Goal: Contribute content

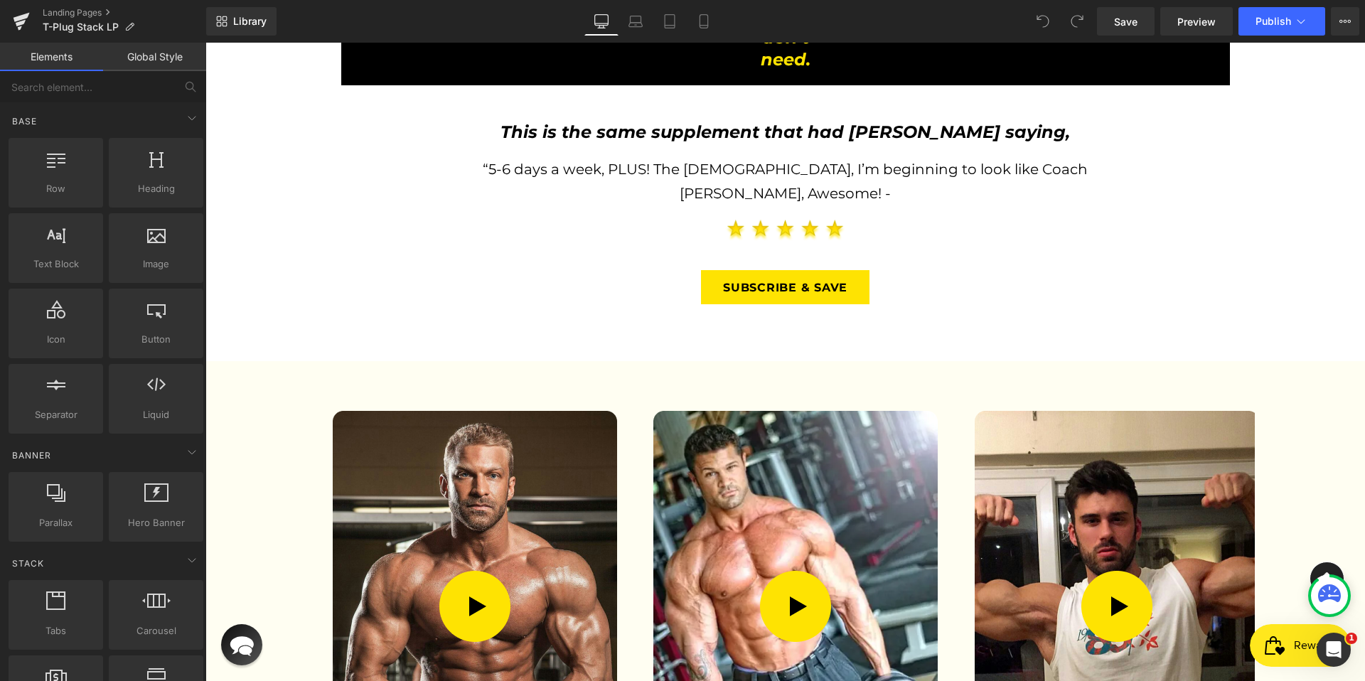
scroll to position [2667, 0]
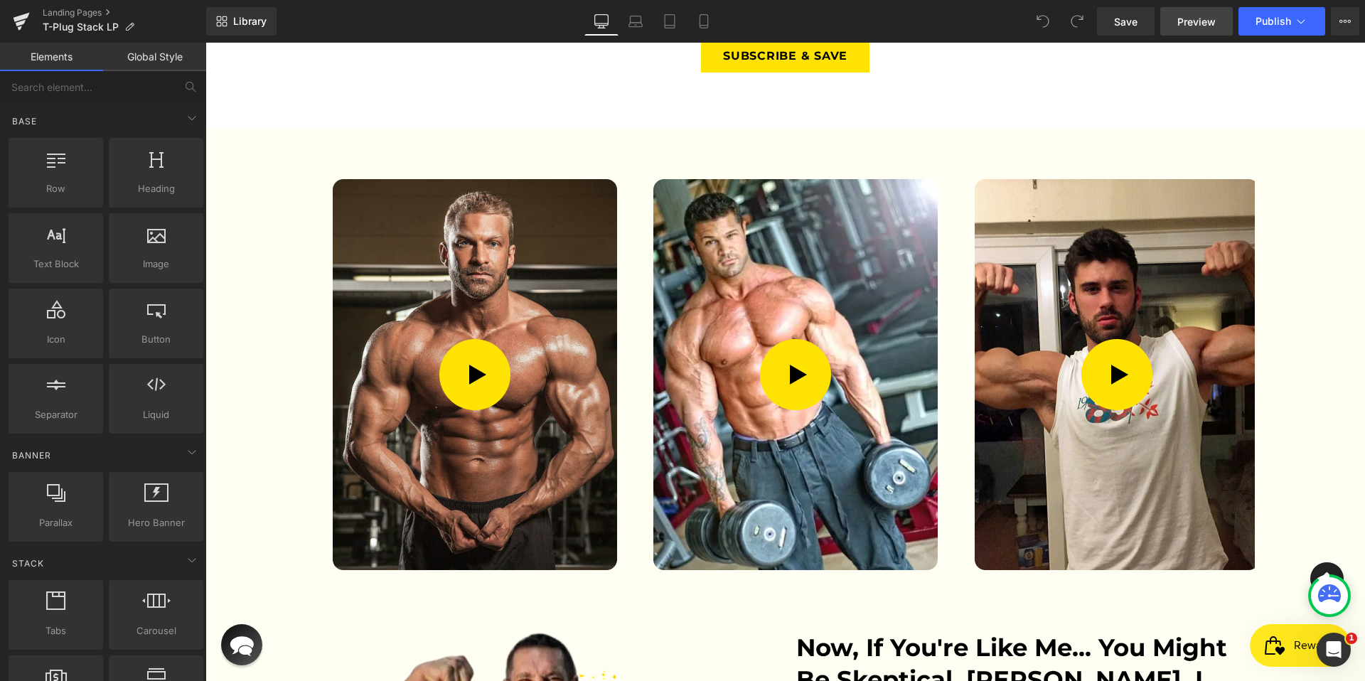
click at [1186, 34] on link "Preview" at bounding box center [1197, 21] width 73 height 28
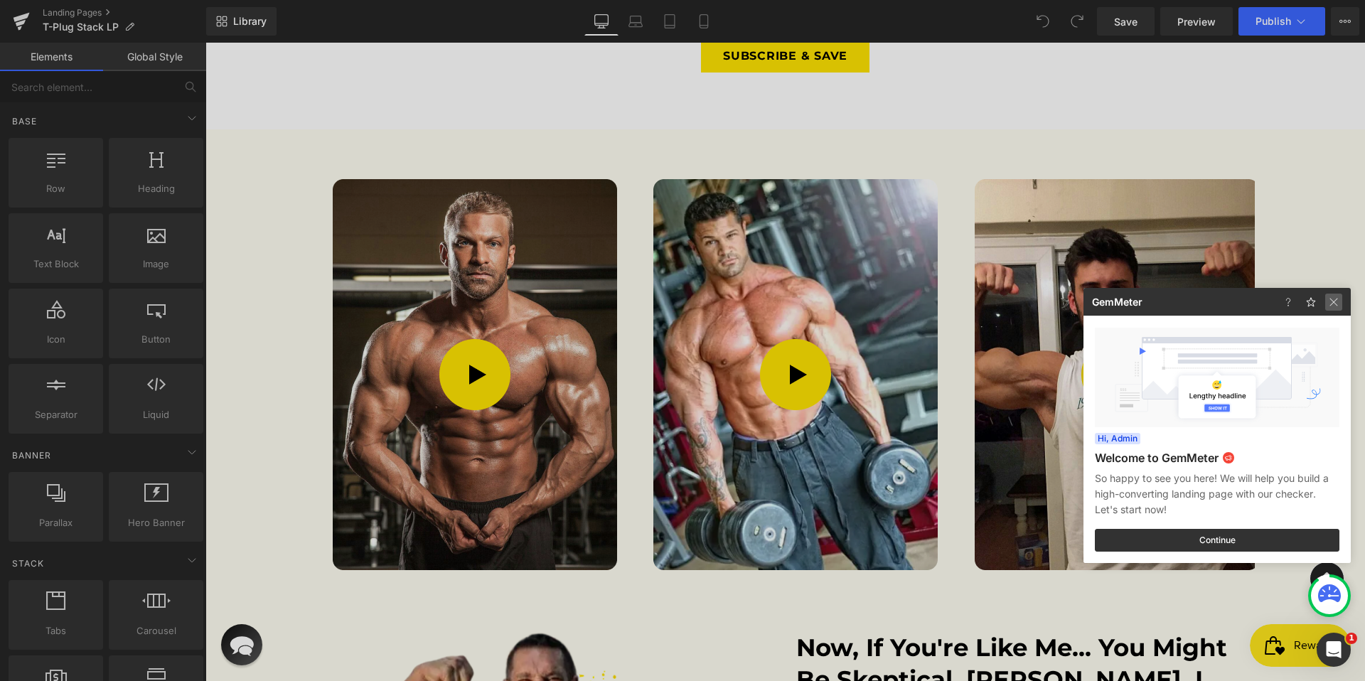
click at [1333, 303] on img at bounding box center [1334, 302] width 17 height 17
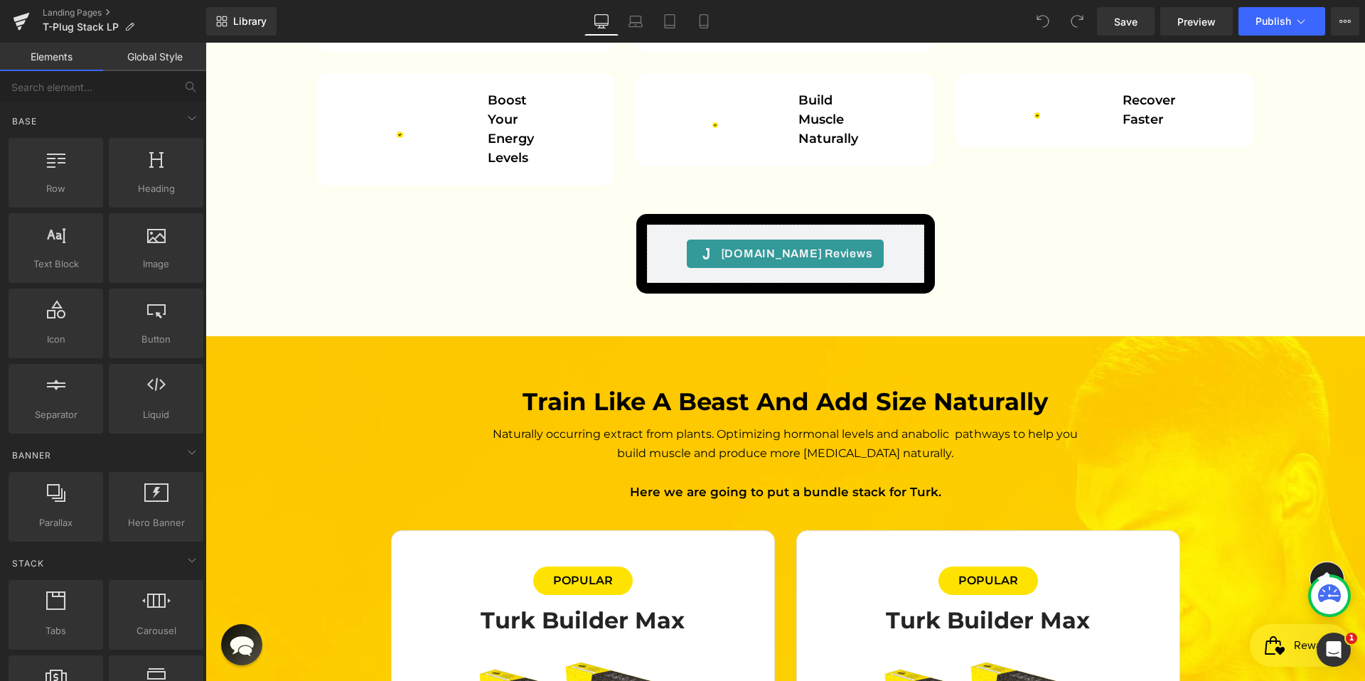
scroll to position [3955, 0]
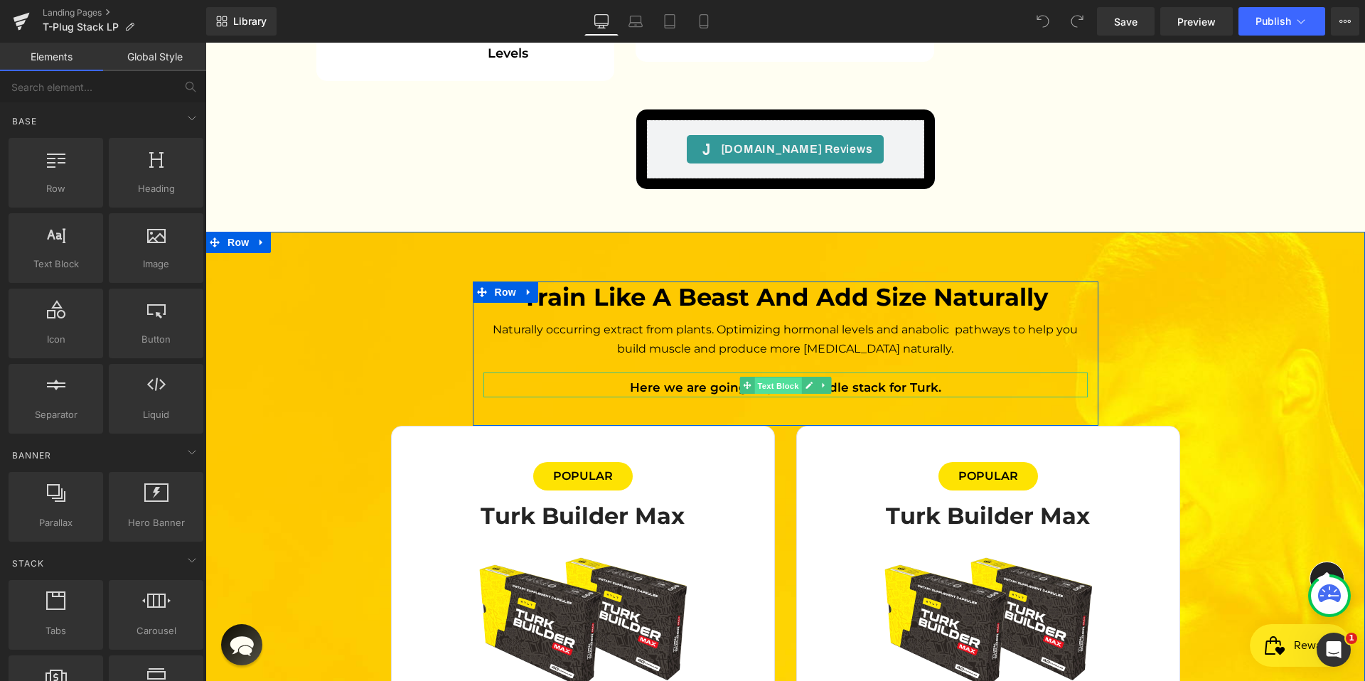
click at [791, 378] on span "Text Block" at bounding box center [778, 386] width 47 height 17
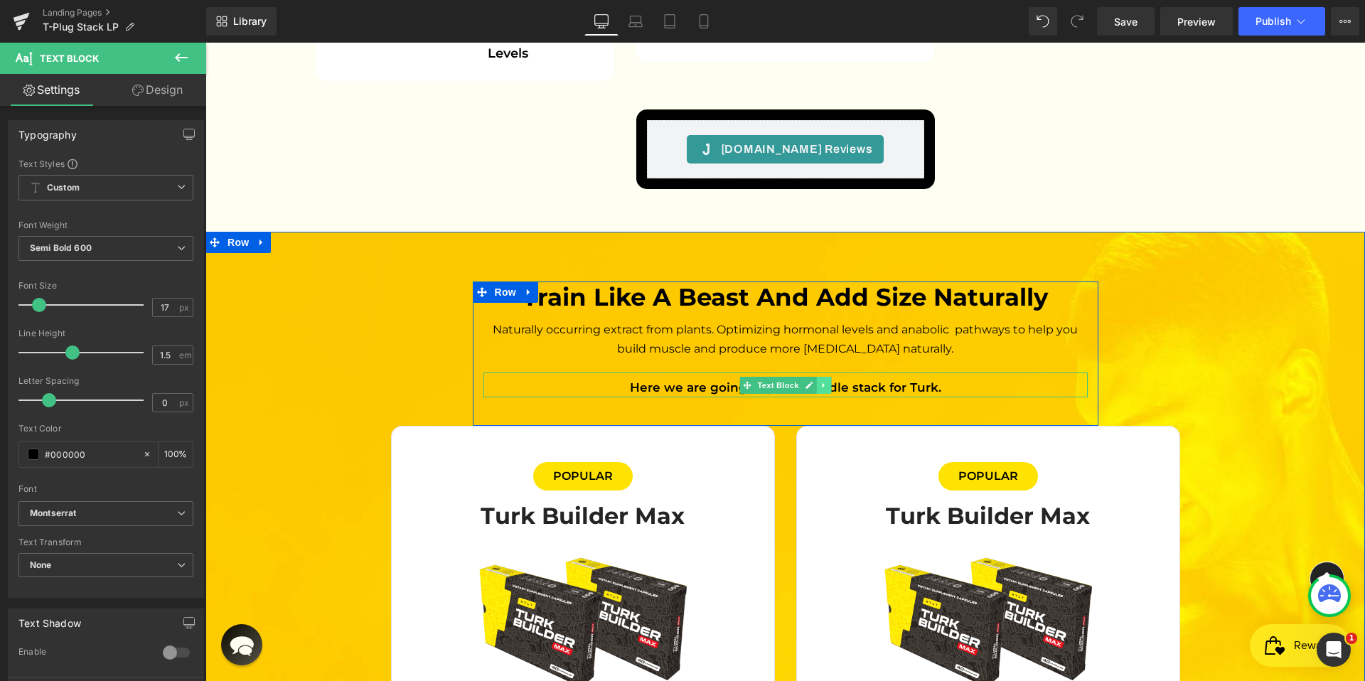
click at [821, 381] on icon at bounding box center [824, 385] width 8 height 9
click at [828, 381] on icon at bounding box center [831, 385] width 8 height 8
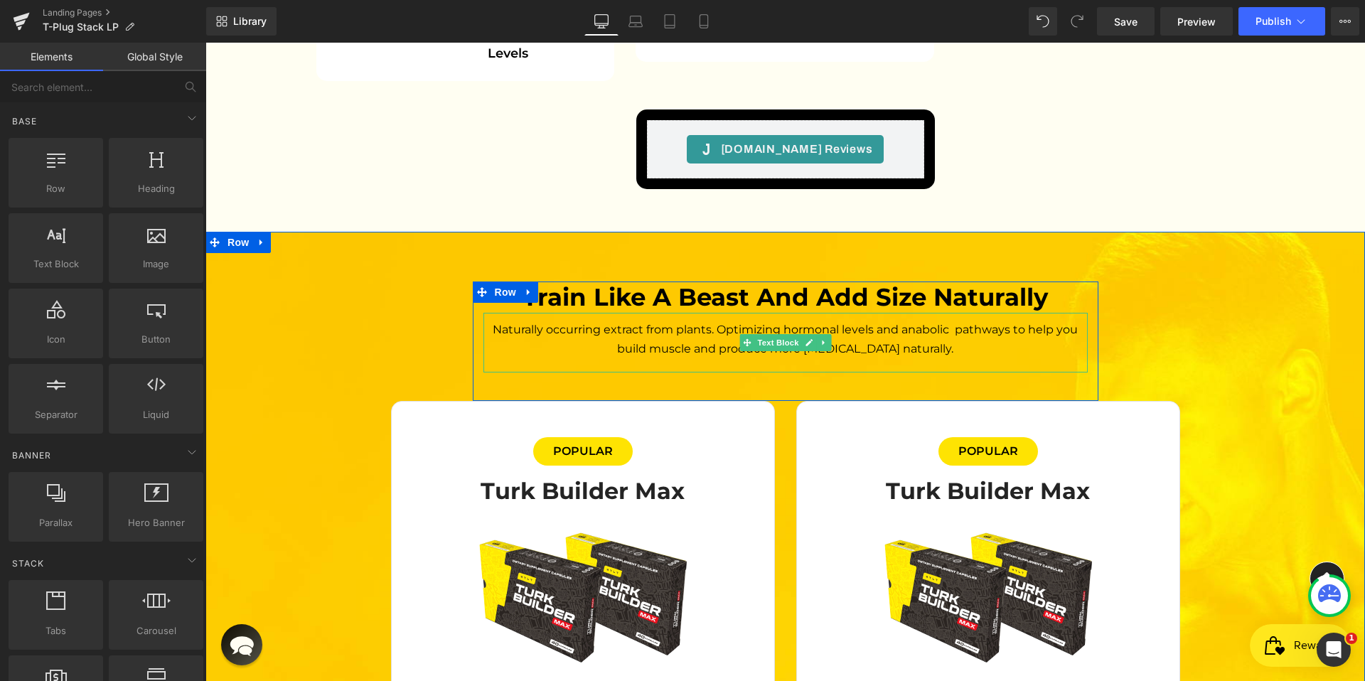
click at [863, 323] on span "Naturally occurring extract from plants. Optimizing hormonal levels and anaboli…" at bounding box center [787, 339] width 588 height 33
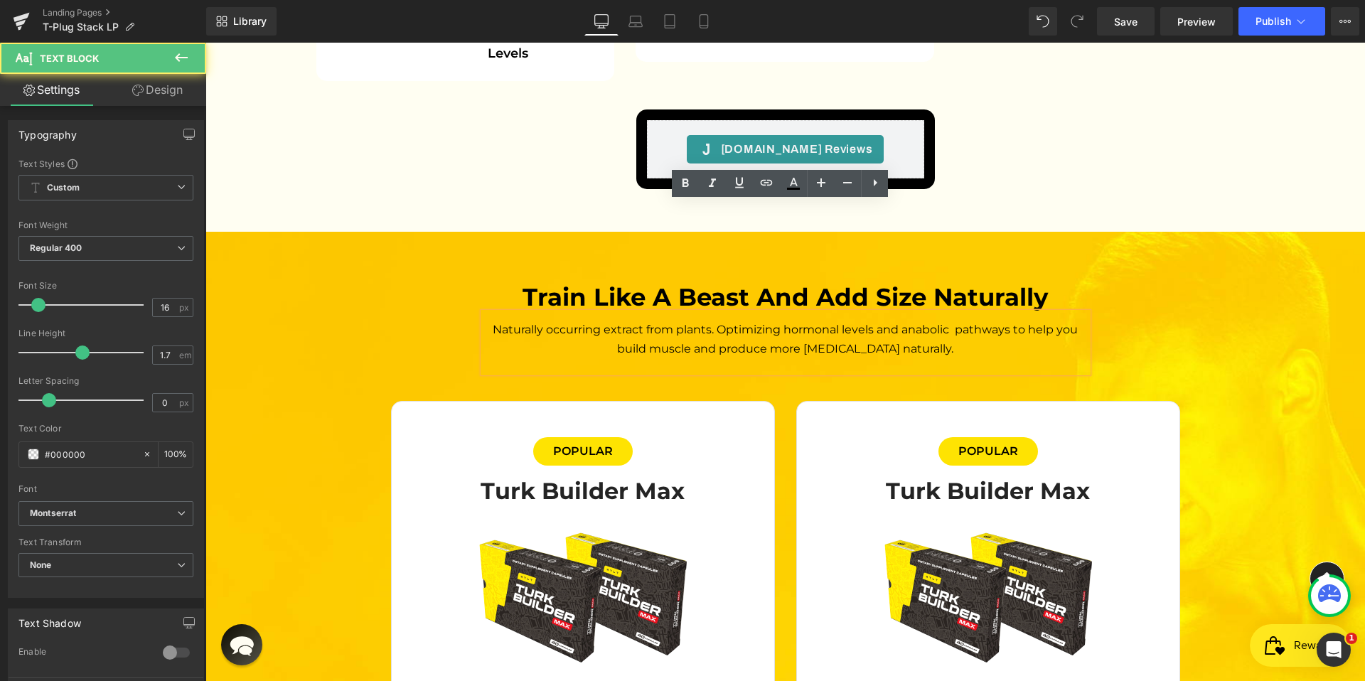
click at [883, 323] on span "Naturally occurring extract from plants. Optimizing hormonal levels and anaboli…" at bounding box center [787, 339] width 588 height 33
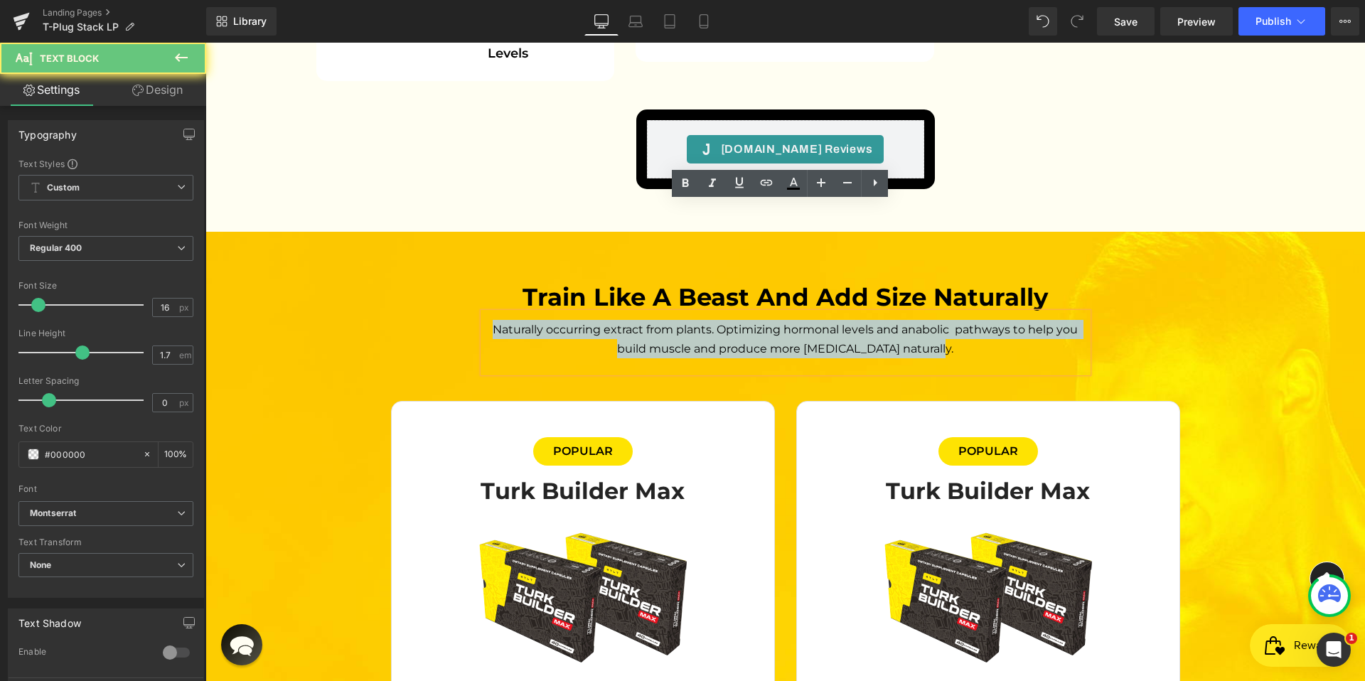
click at [883, 323] on span "Naturally occurring extract from plants. Optimizing hormonal levels and anaboli…" at bounding box center [787, 339] width 588 height 33
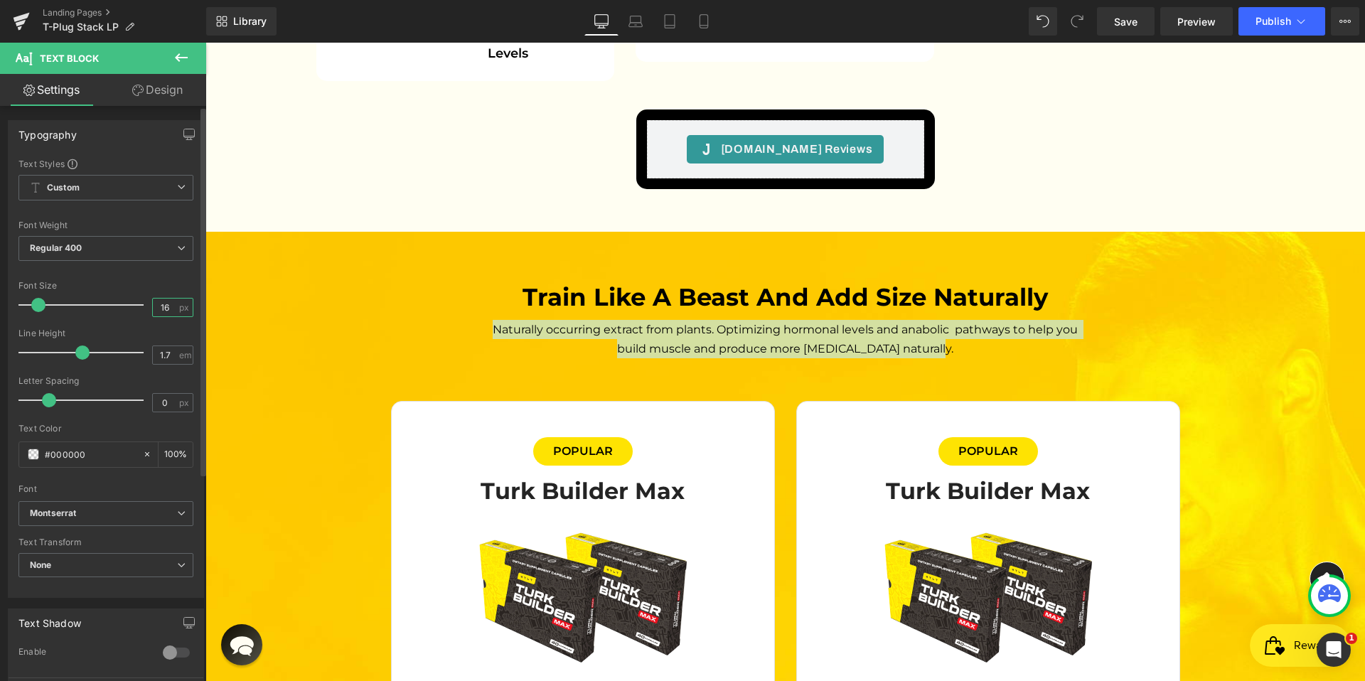
click at [165, 308] on input "16" at bounding box center [165, 308] width 25 height 18
type input "18"
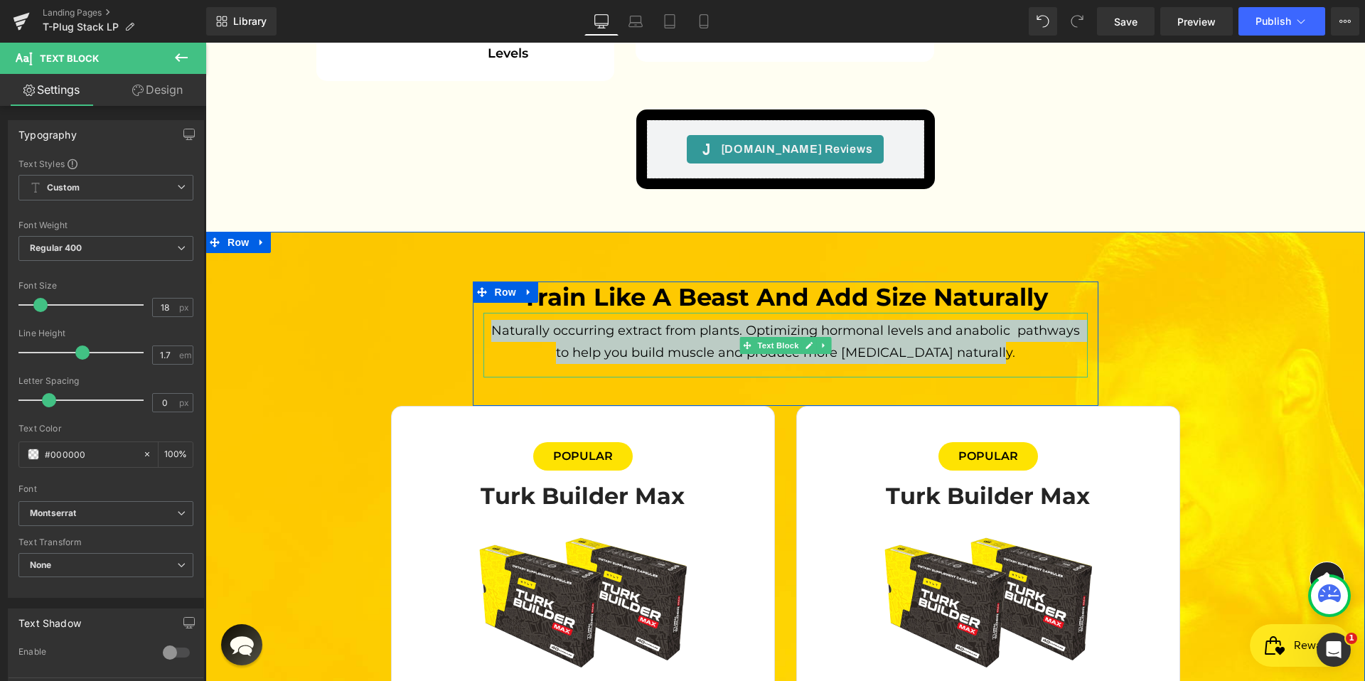
click at [895, 320] on p "Naturally occurring extract from plants. Optimizing hormonal levels and anaboli…" at bounding box center [786, 341] width 604 height 43
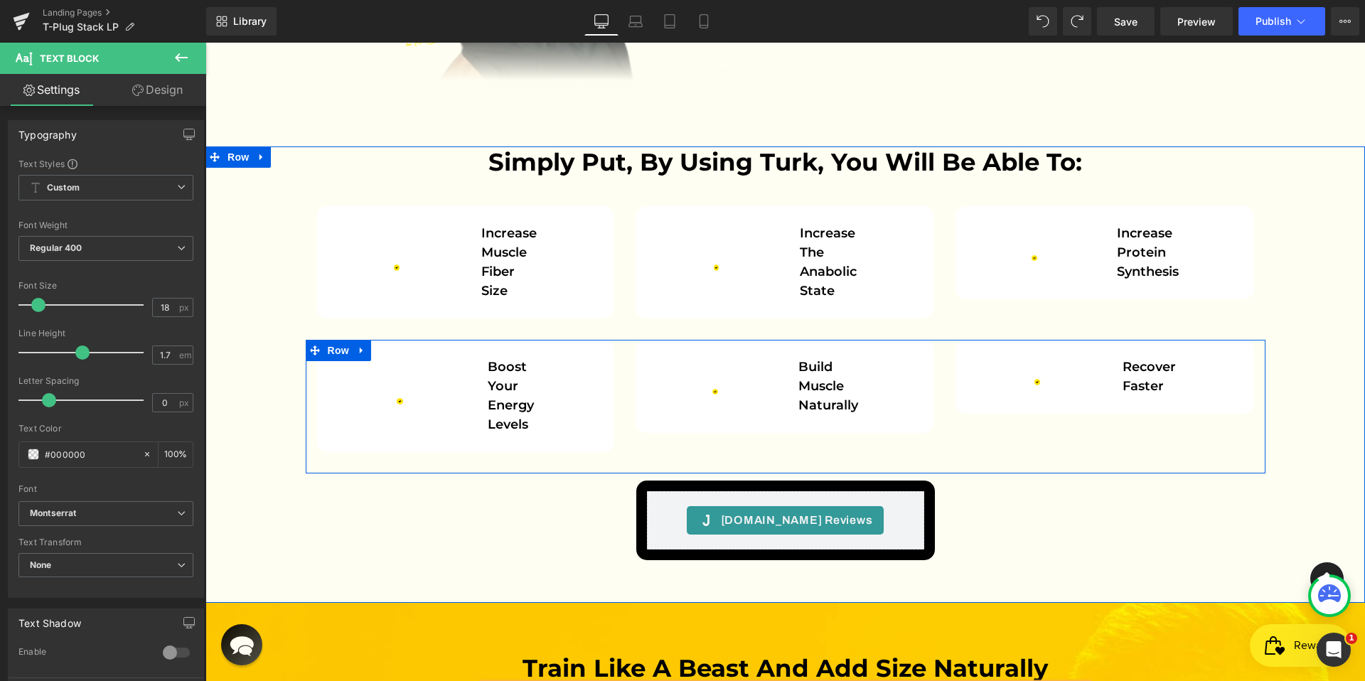
scroll to position [3655, 0]
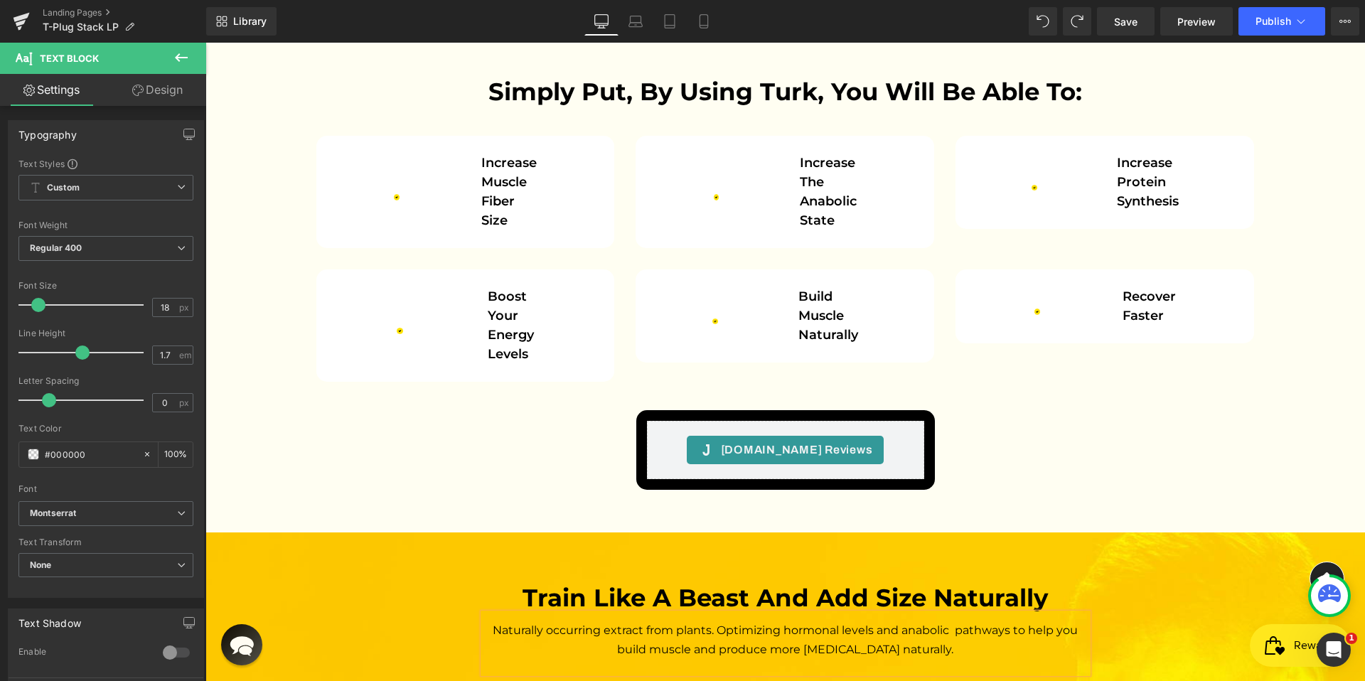
click at [1304, 76] on div "Simply put, by using Turk, you will be able to: Heading Row Image Increase musc…" at bounding box center [786, 286] width 1160 height 421
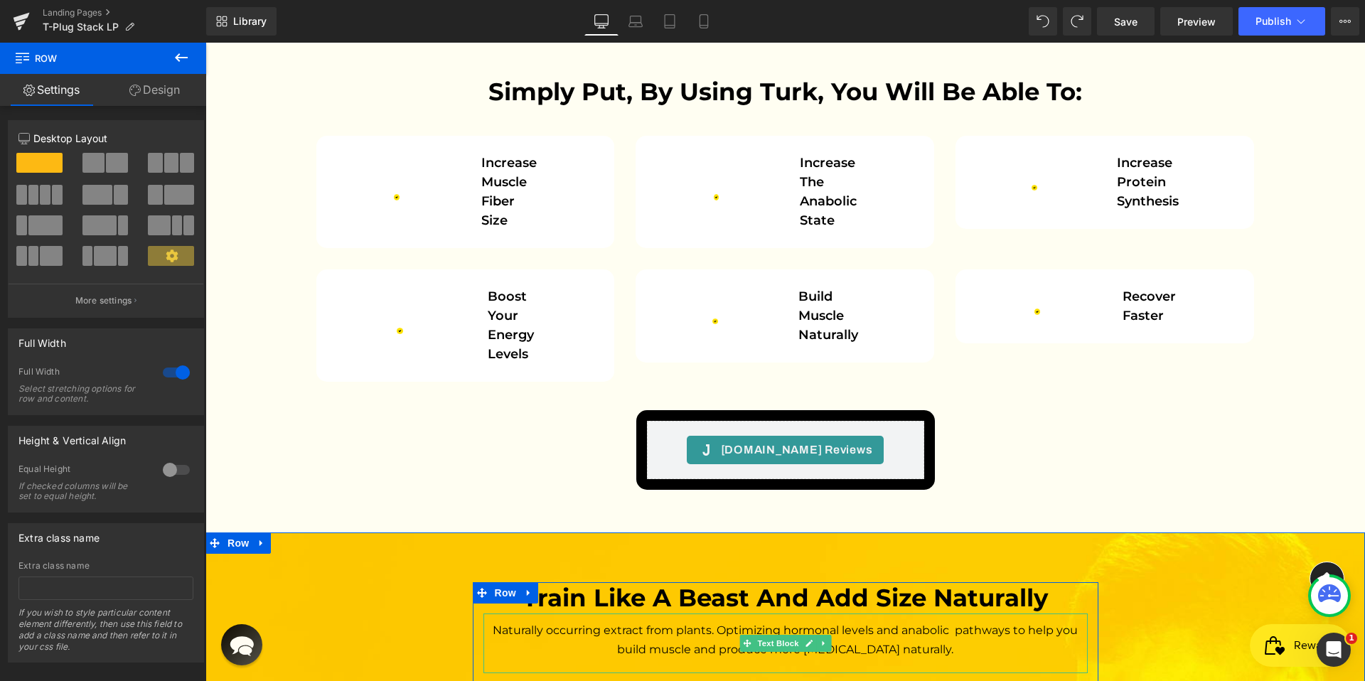
click at [856, 624] on span "Naturally occurring extract from plants. Optimizing hormonal levels and anaboli…" at bounding box center [787, 640] width 588 height 33
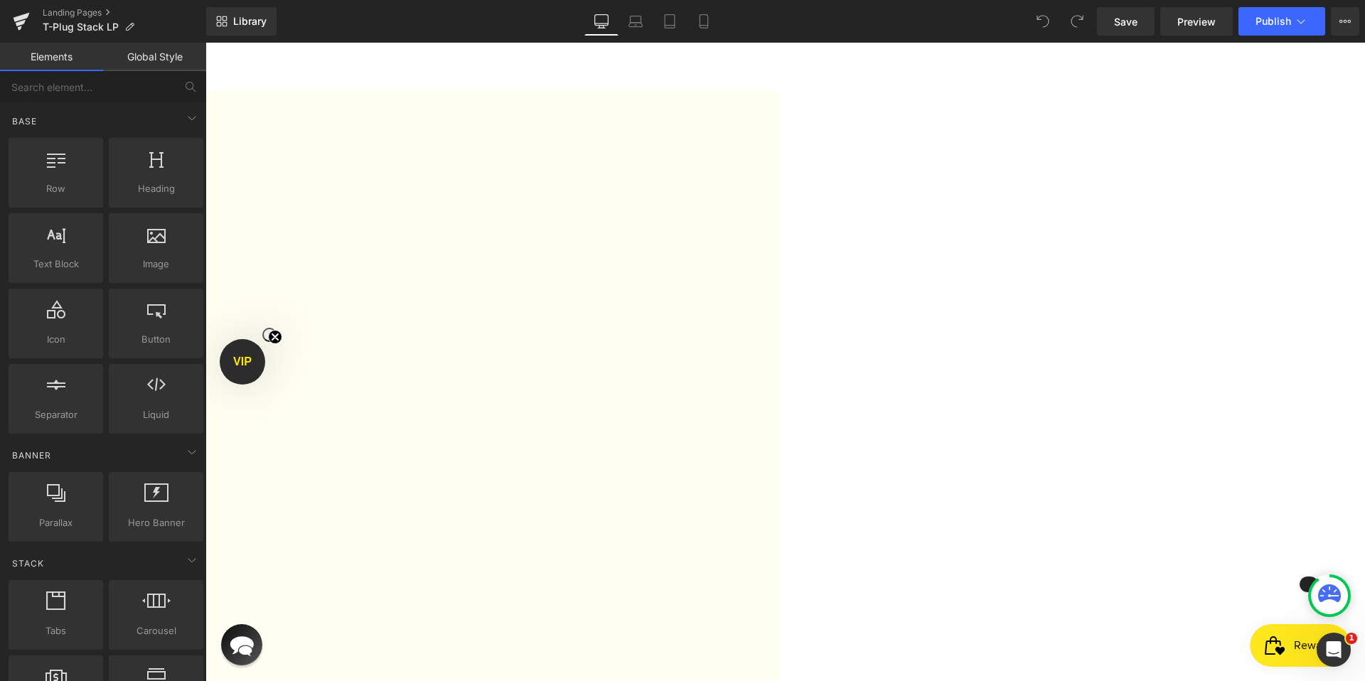
scroll to position [3552, 0]
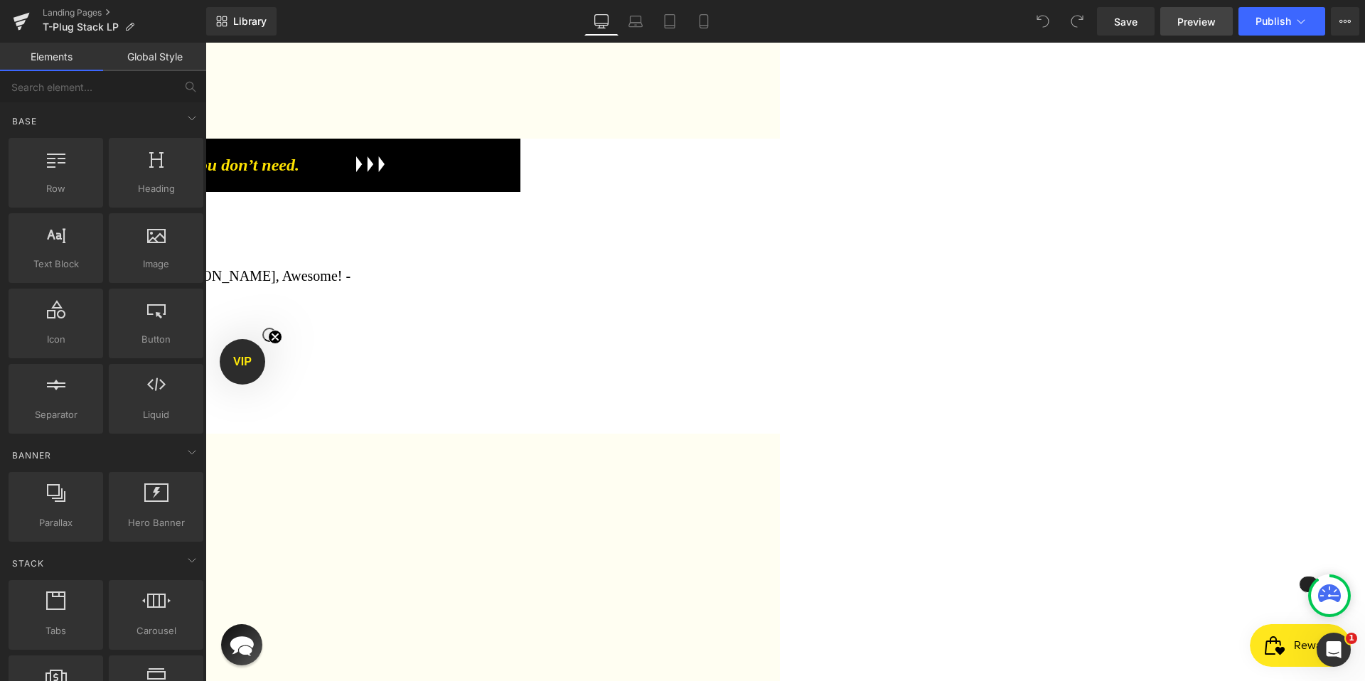
click at [1183, 32] on link "Preview" at bounding box center [1197, 21] width 73 height 28
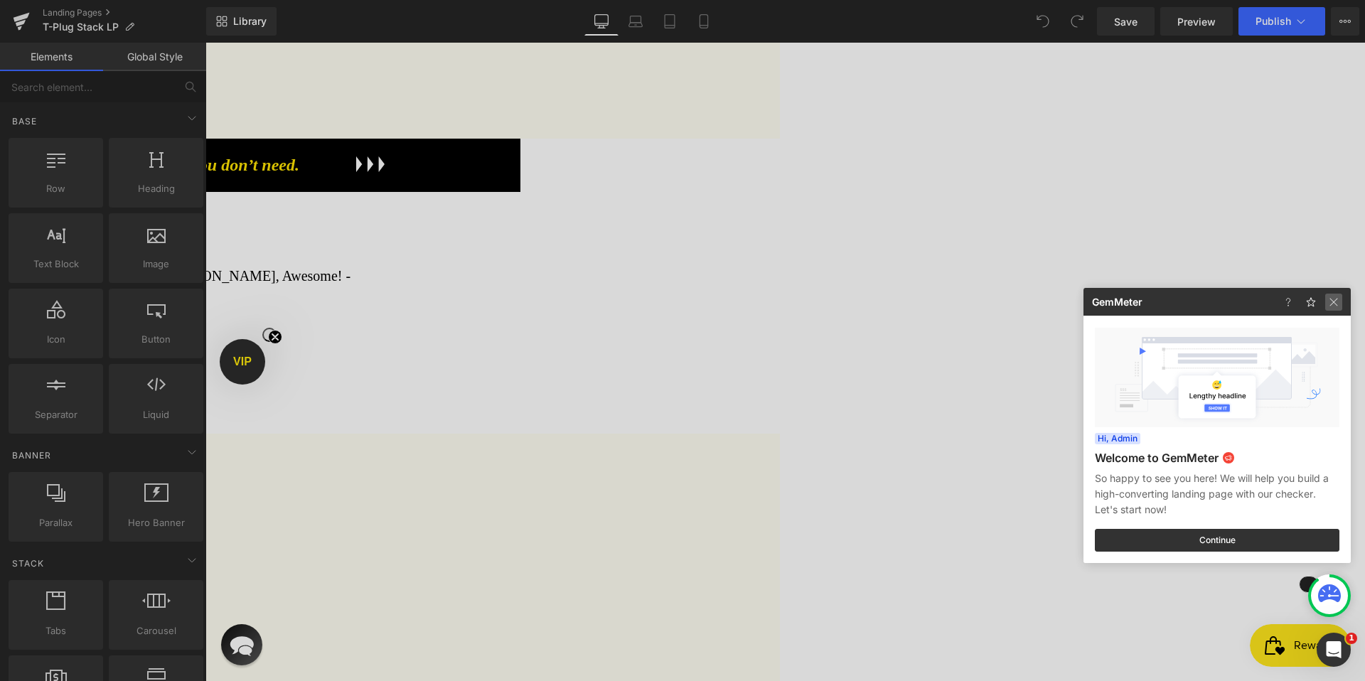
click at [0, 0] on img at bounding box center [0, 0] width 0 height 0
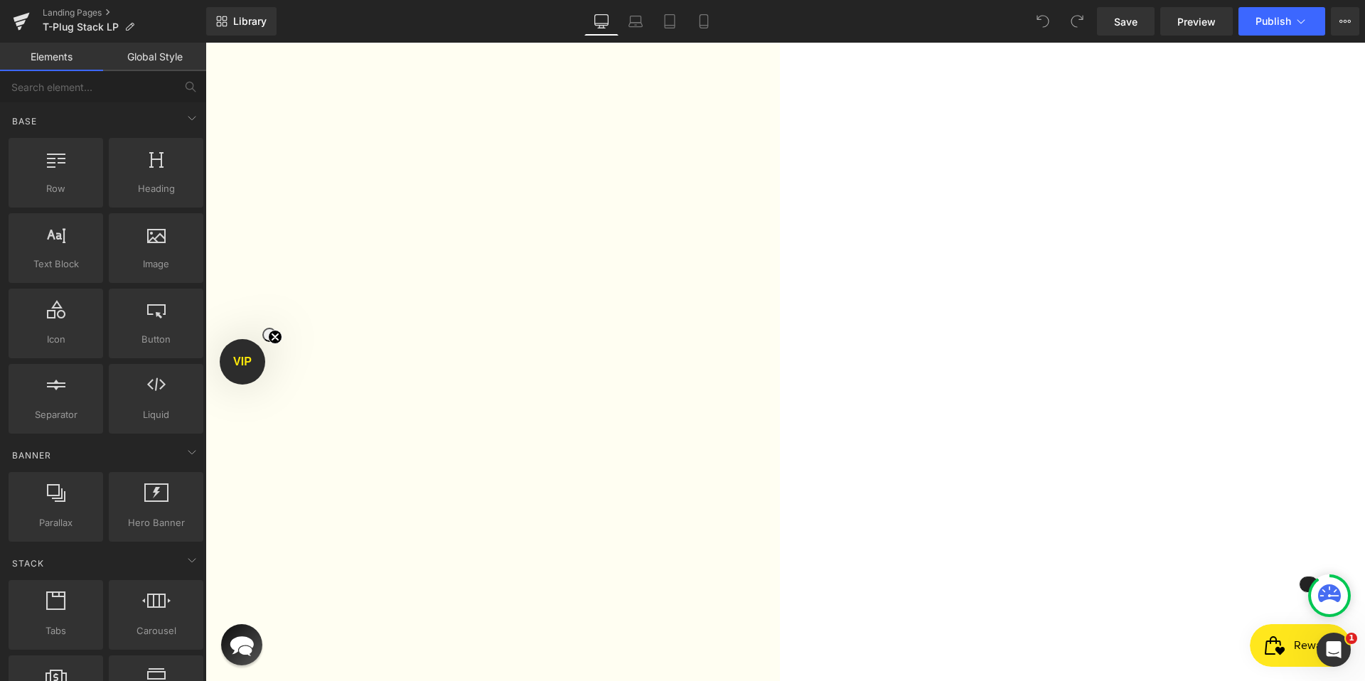
scroll to position [4020, 0]
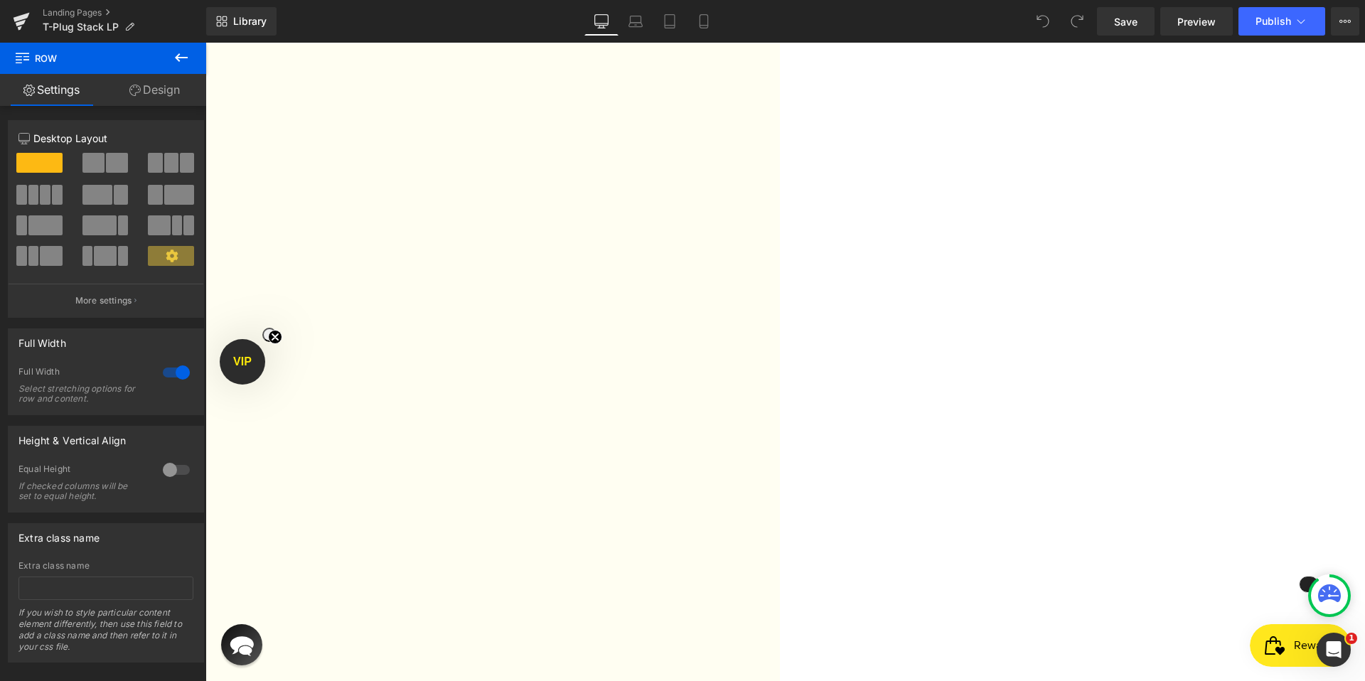
click at [206, 43] on icon at bounding box center [206, 43] width 0 height 0
click at [206, 43] on link at bounding box center [206, 43] width 0 height 0
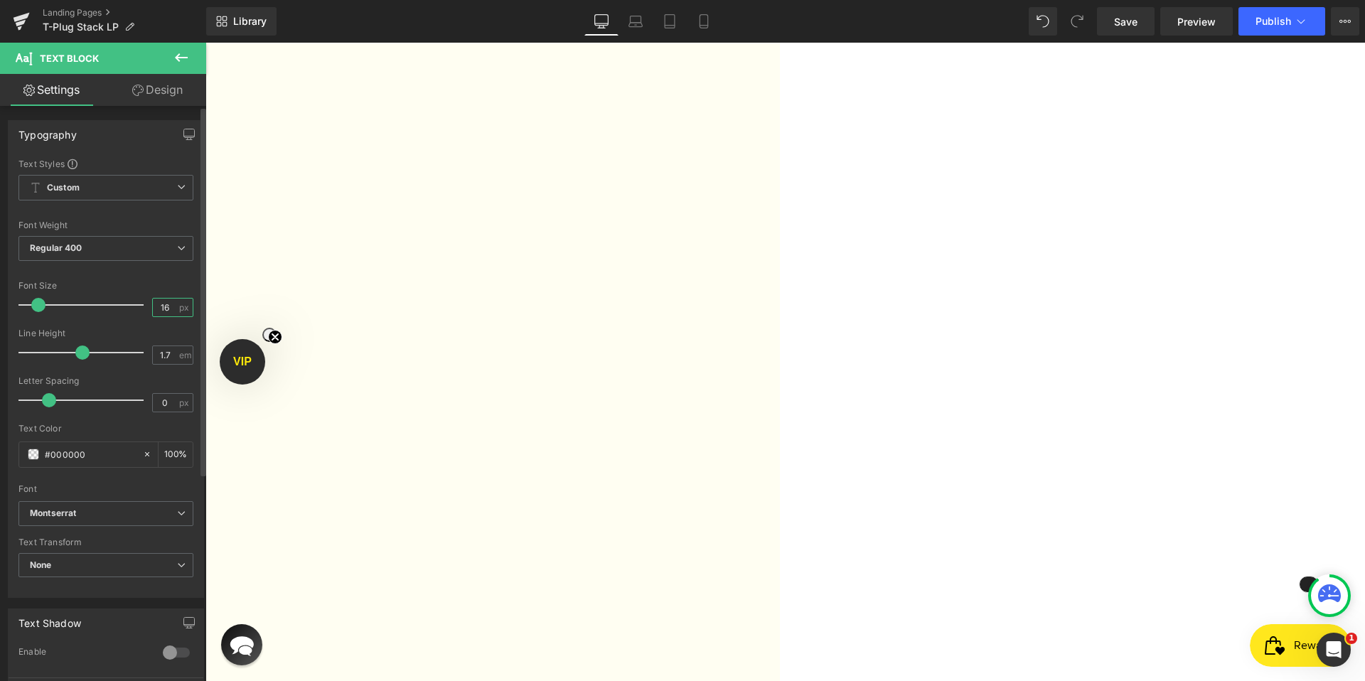
click at [166, 312] on input "16" at bounding box center [165, 308] width 25 height 18
type input "18"
drag, startPoint x: 1136, startPoint y: 25, endPoint x: 1125, endPoint y: 0, distance: 27.4
click at [1136, 25] on span "Save" at bounding box center [1125, 21] width 23 height 15
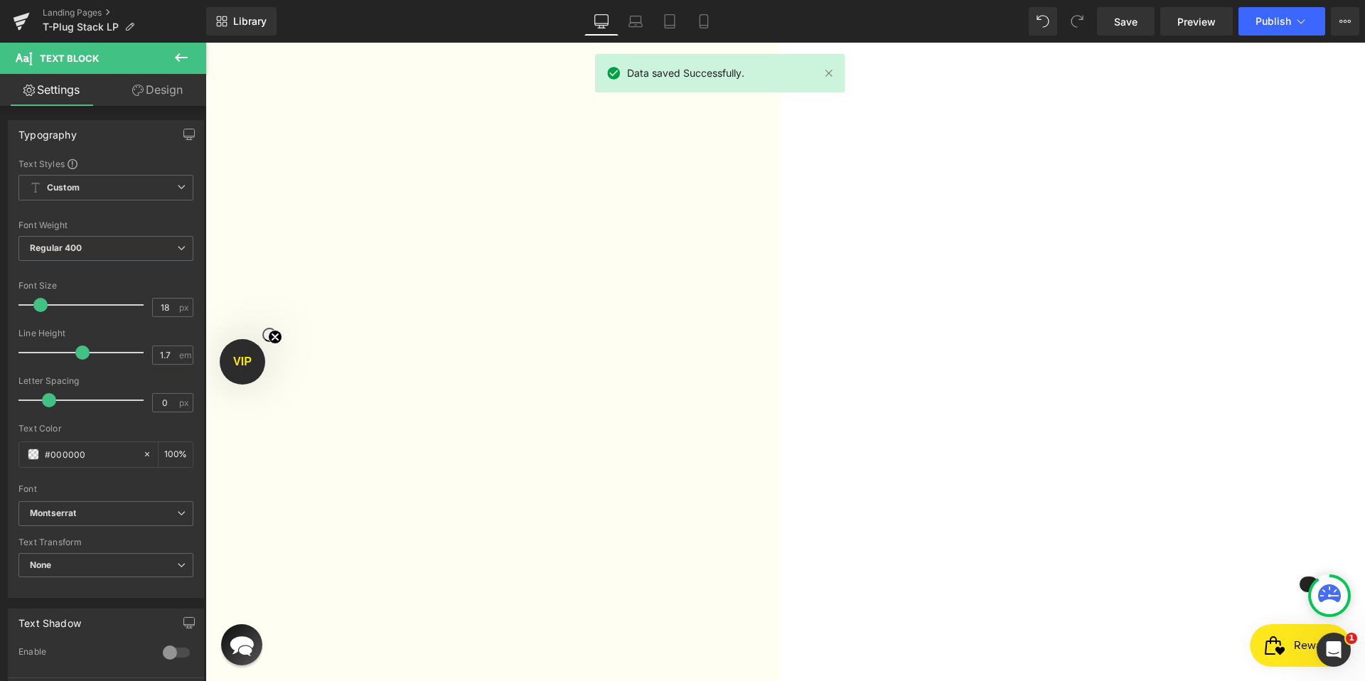
drag, startPoint x: 1341, startPoint y: 65, endPoint x: 1177, endPoint y: 44, distance: 164.9
click at [1186, 28] on span "Preview" at bounding box center [1197, 21] width 38 height 15
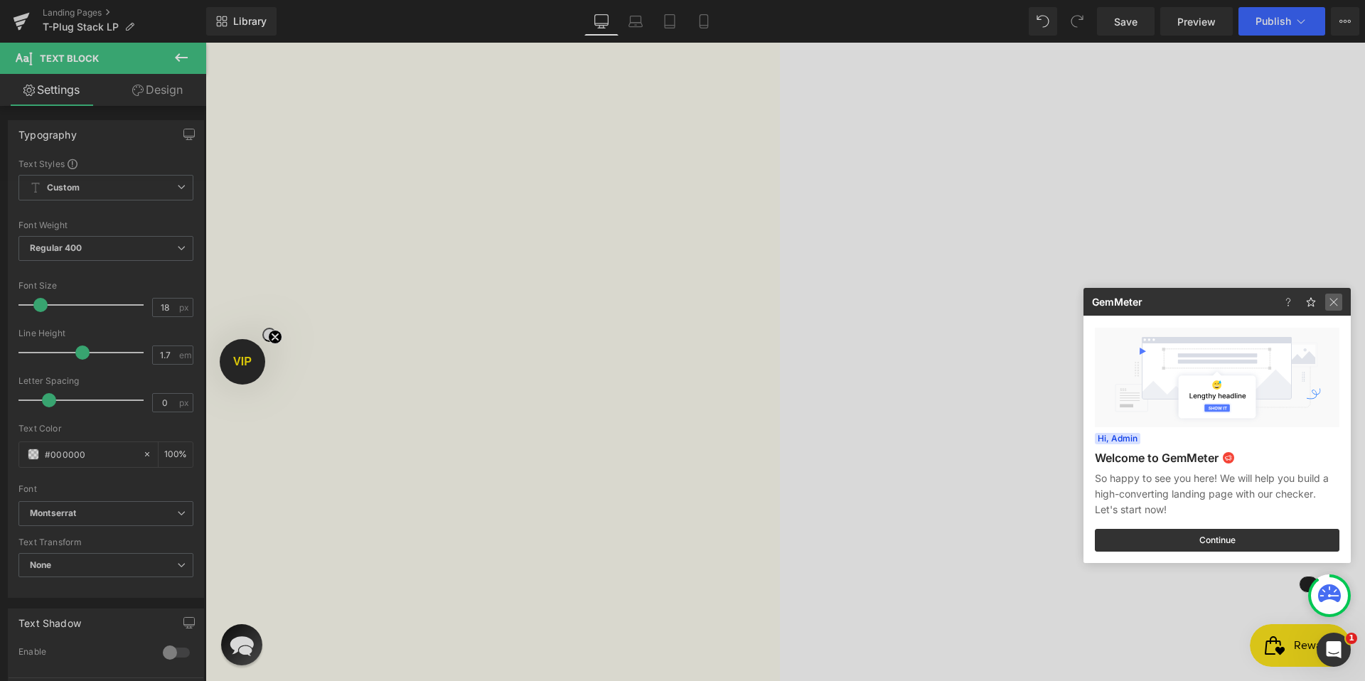
click at [0, 0] on img at bounding box center [0, 0] width 0 height 0
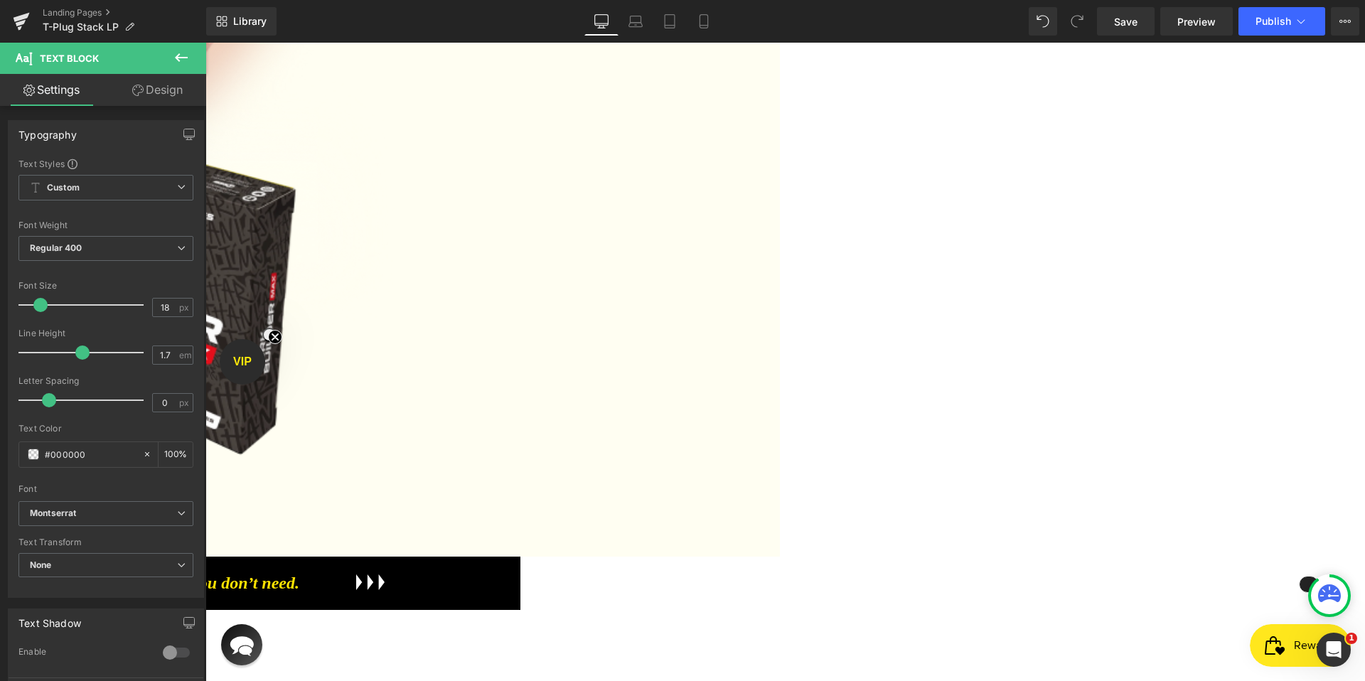
scroll to position [3130, 0]
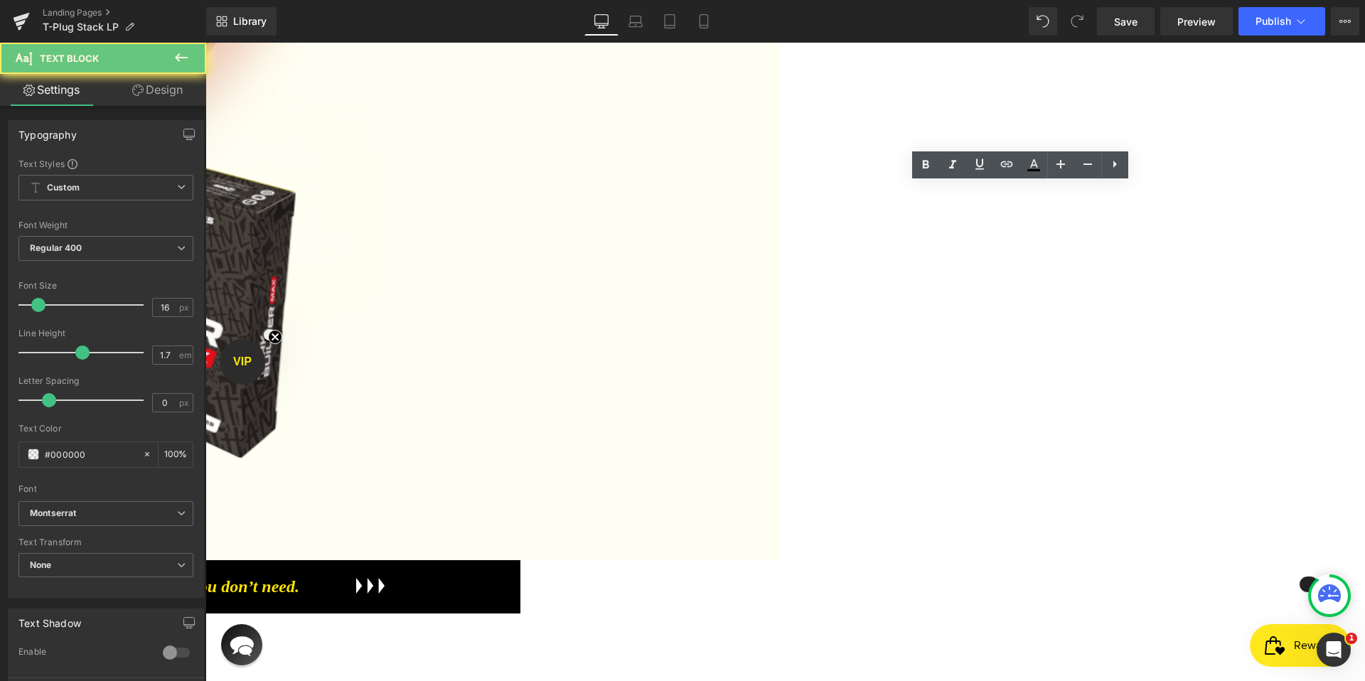
drag, startPoint x: 977, startPoint y: 366, endPoint x: 792, endPoint y: 208, distance: 243.7
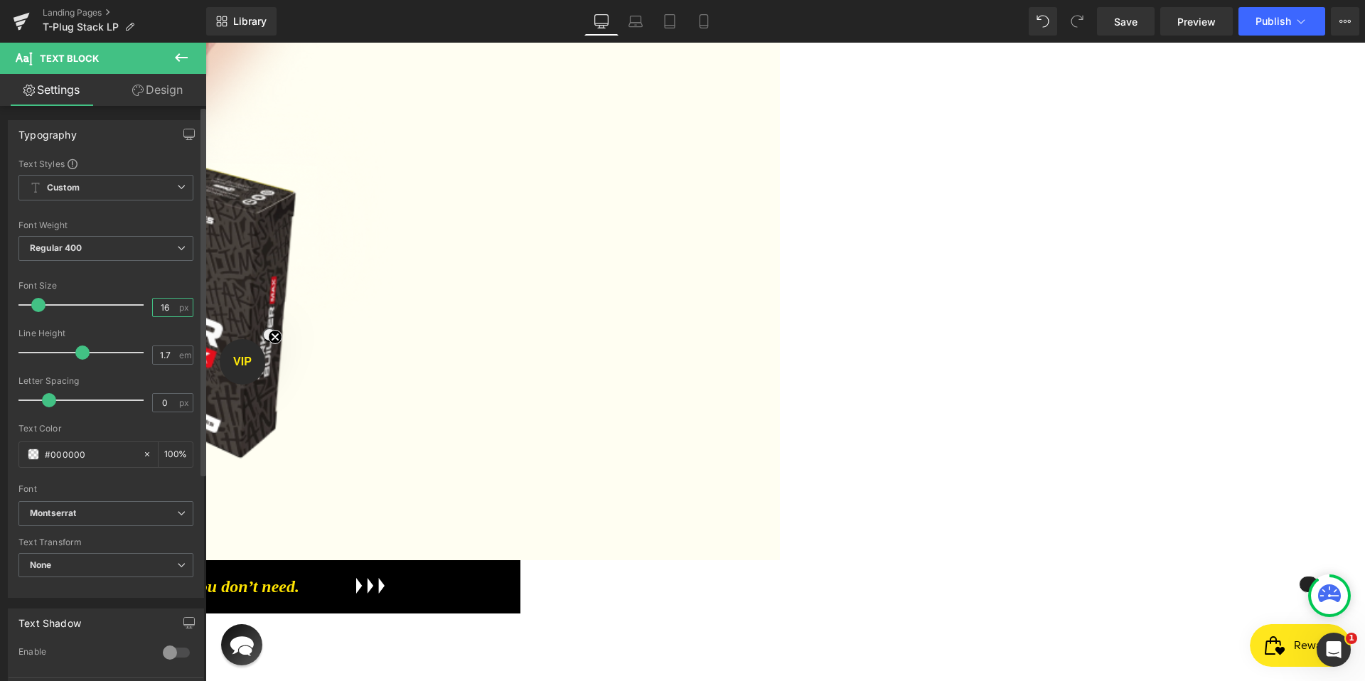
click at [159, 307] on input "16" at bounding box center [165, 308] width 25 height 18
type input "18"
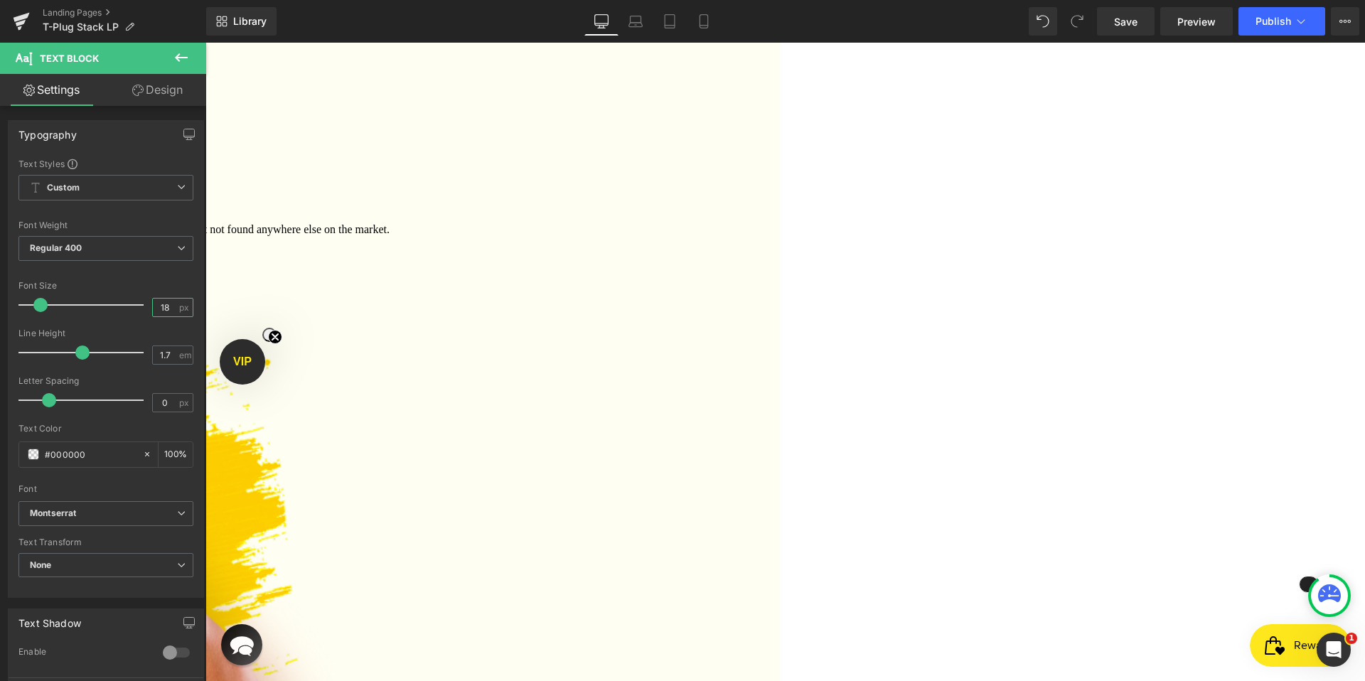
scroll to position [2295, 0]
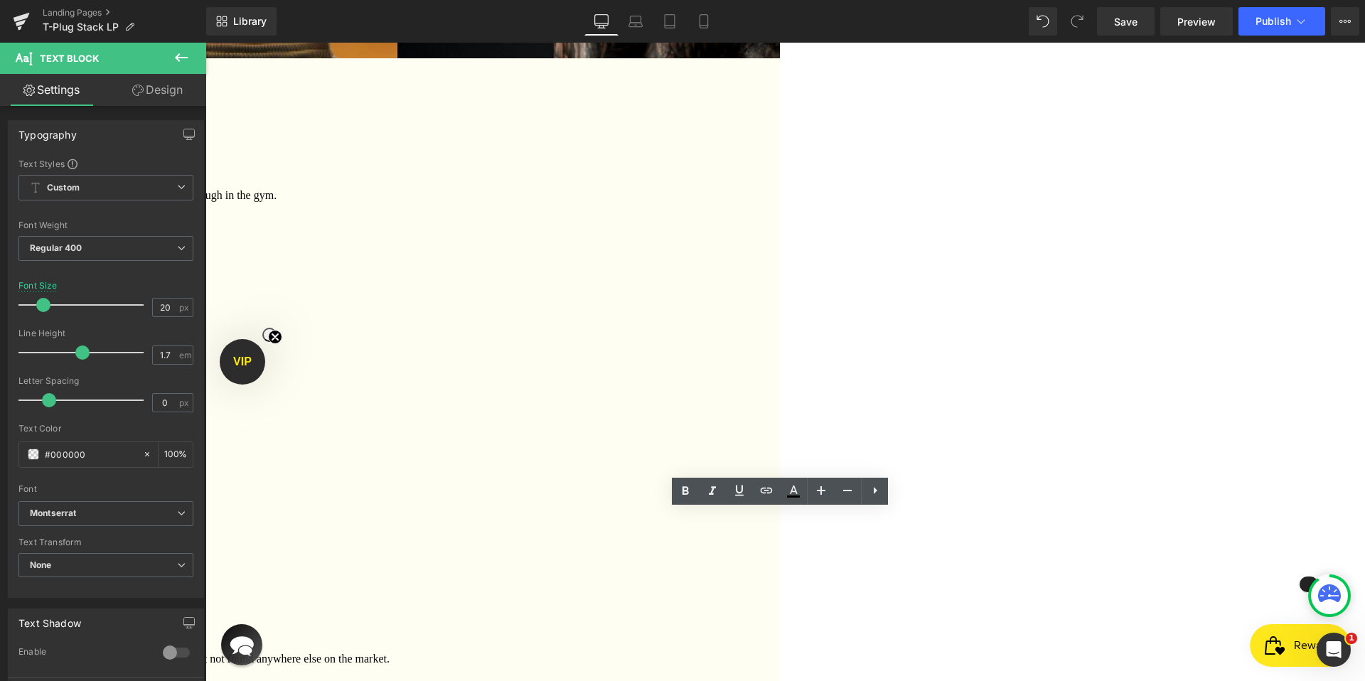
scroll to position [1725, 0]
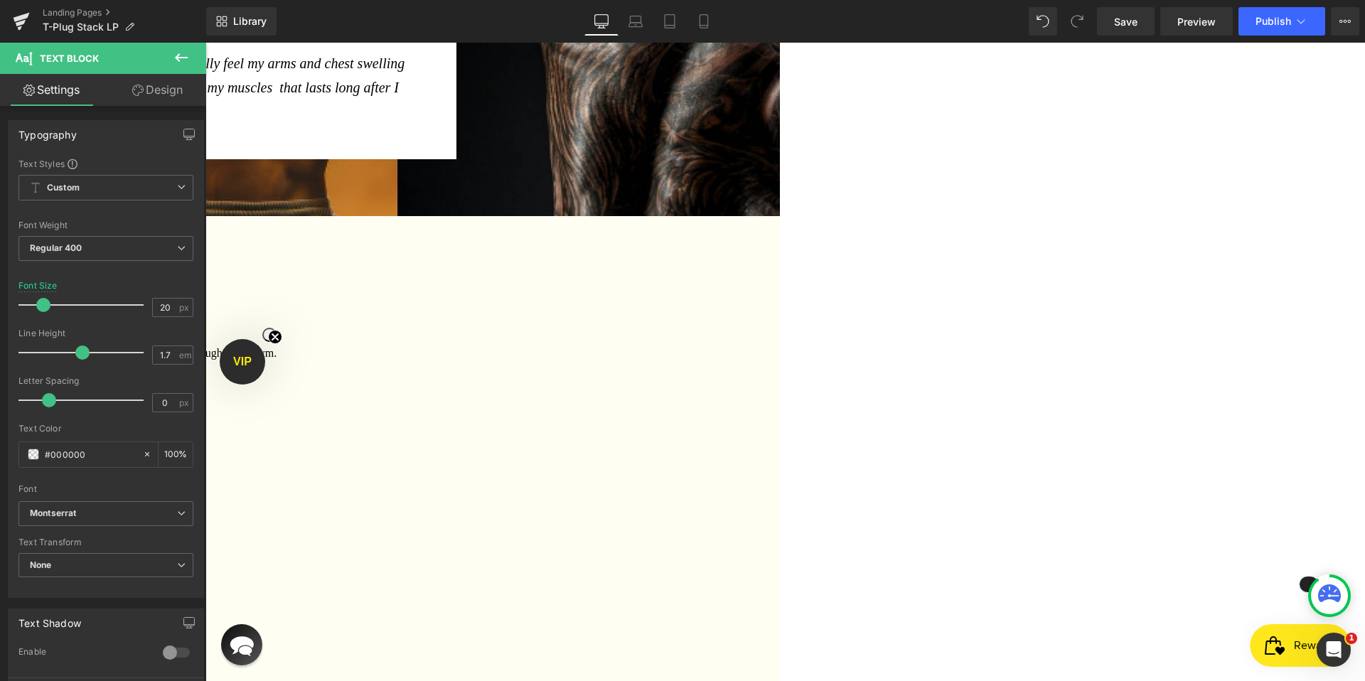
click at [390, 347] on span "As someone who doesn’t have Elite level genetics, I always understood what it w…" at bounding box center [11, 585] width 758 height 476
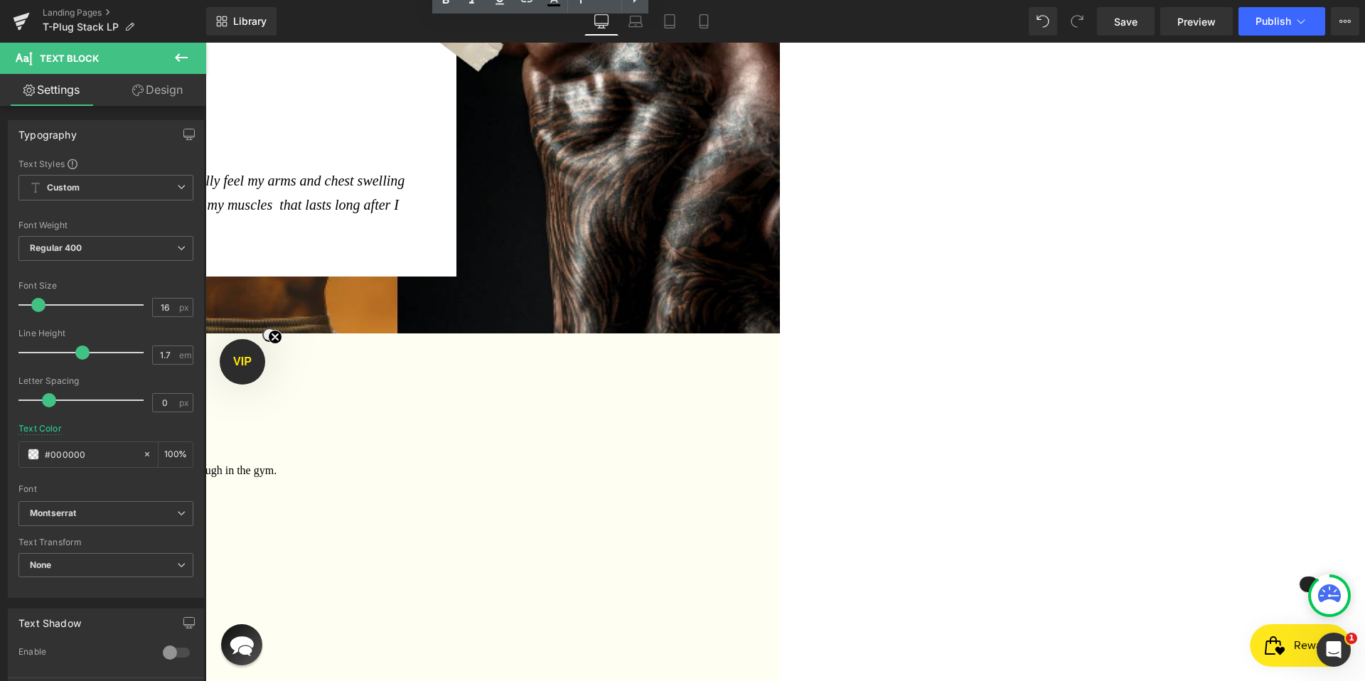
scroll to position [1601, 0]
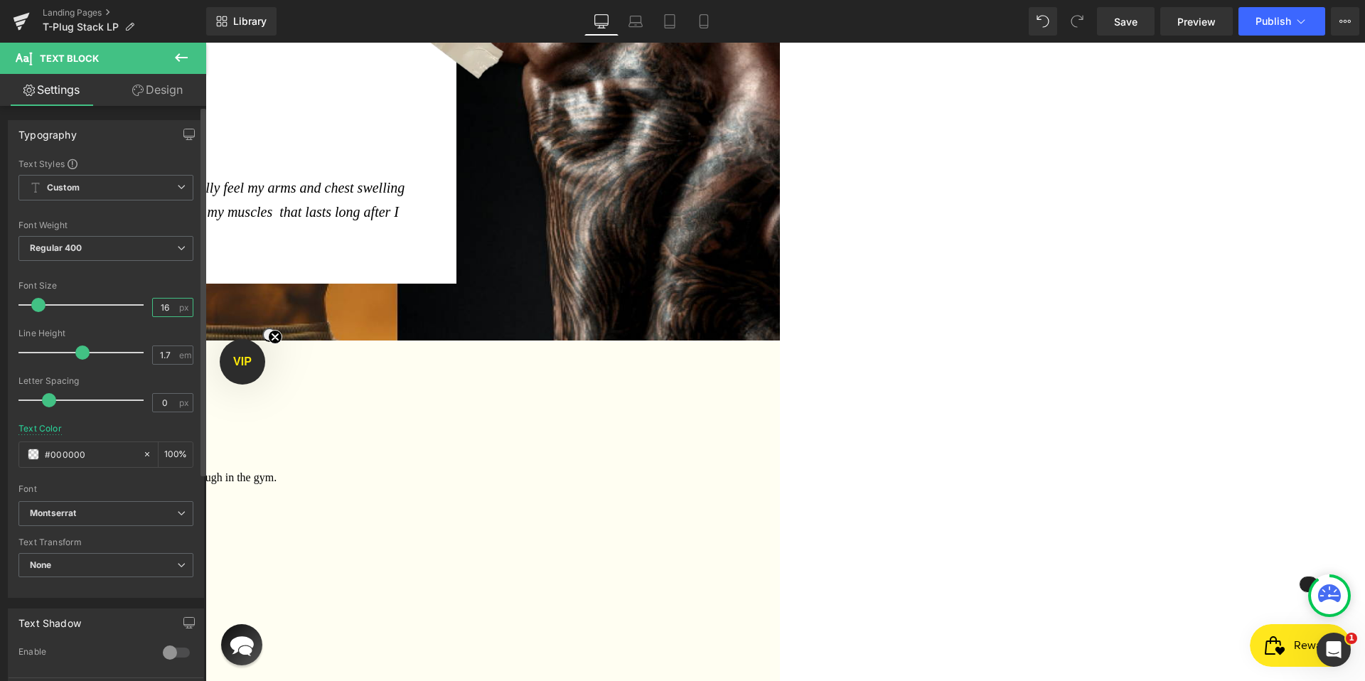
click at [153, 311] on input "16" at bounding box center [165, 308] width 25 height 18
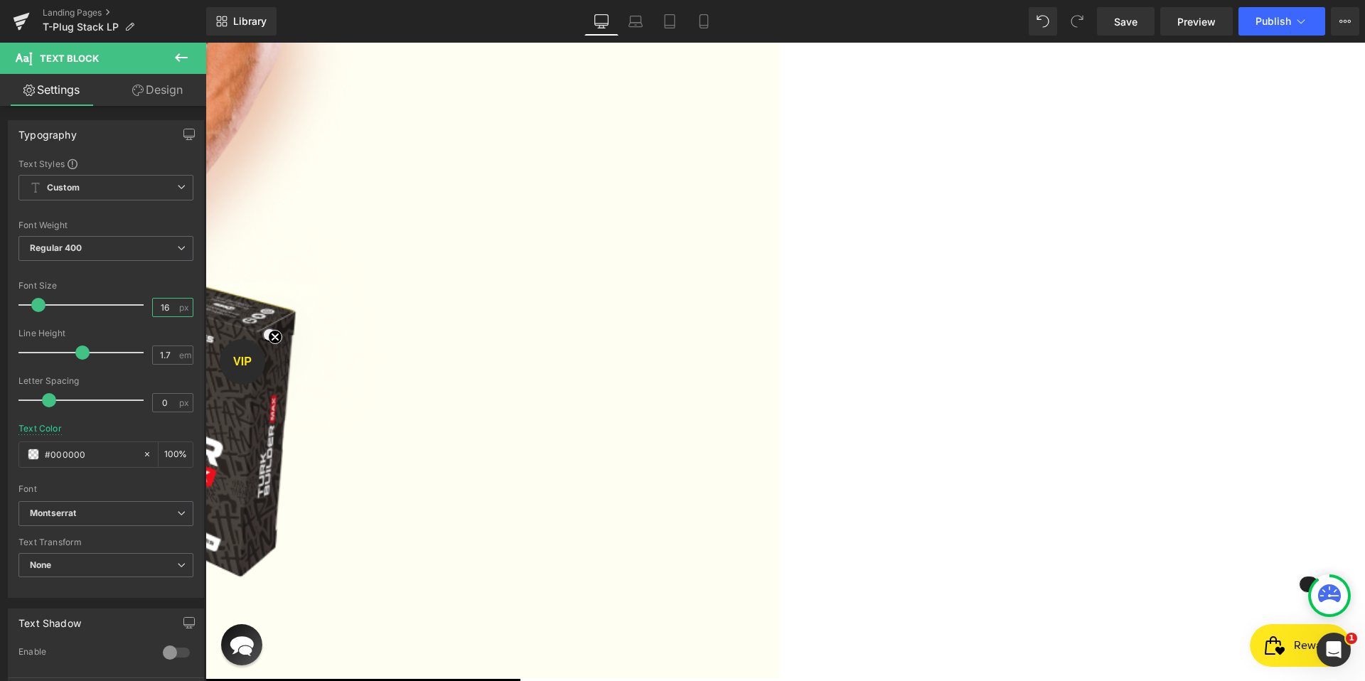
scroll to position [3028, 0]
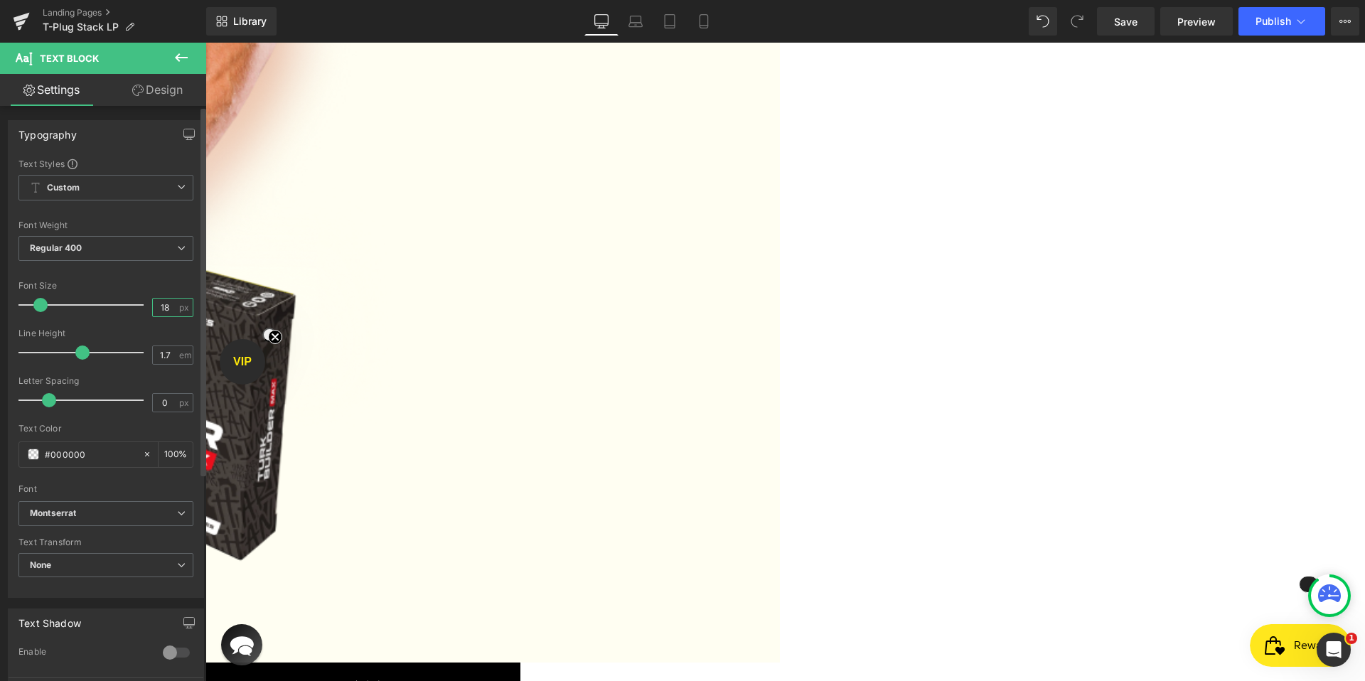
click at [161, 306] on input "18" at bounding box center [165, 308] width 25 height 18
type input "16"
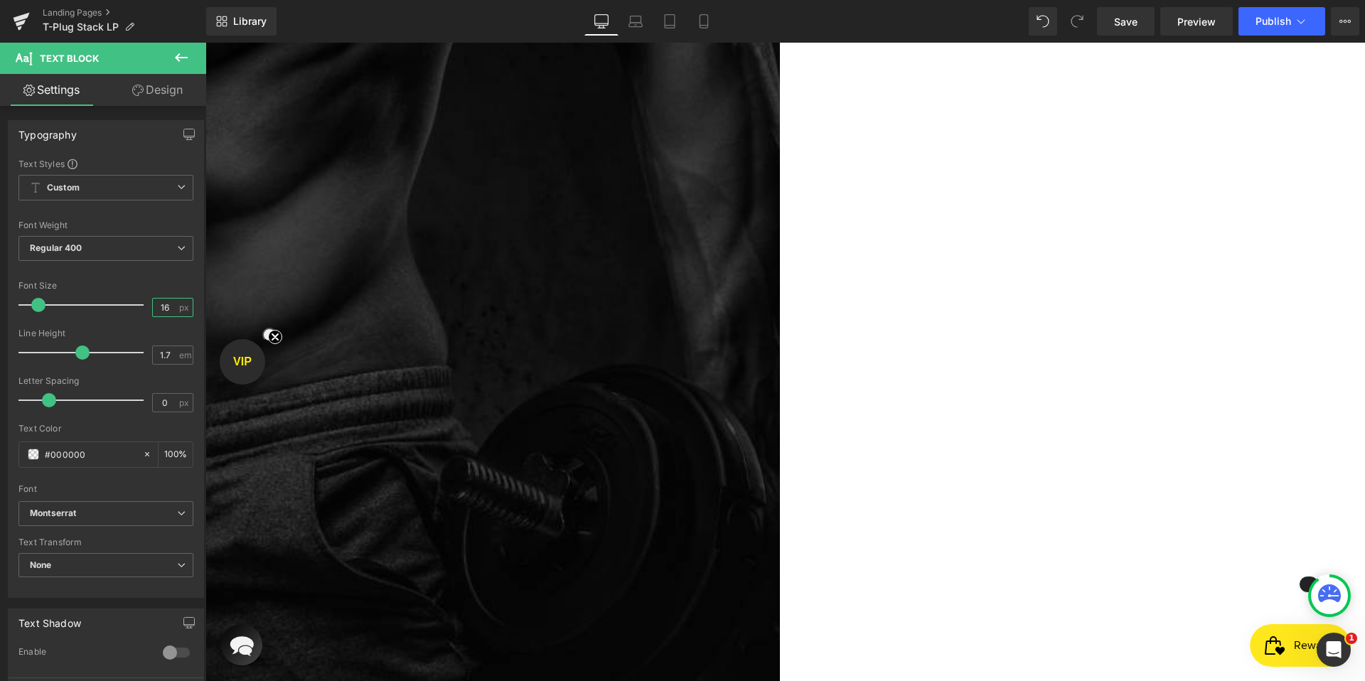
scroll to position [0, 0]
